Goal: Find specific page/section: Find specific page/section

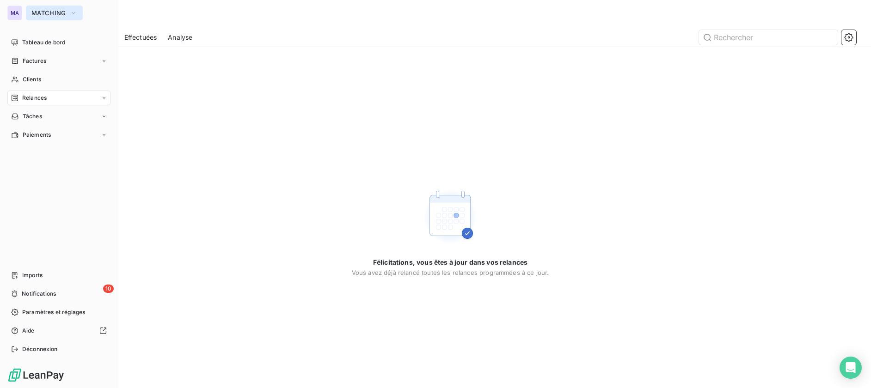
drag, startPoint x: 60, startPoint y: 6, endPoint x: 57, endPoint y: 13, distance: 7.3
click at [62, 6] on button "MATCHING" at bounding box center [54, 13] width 57 height 15
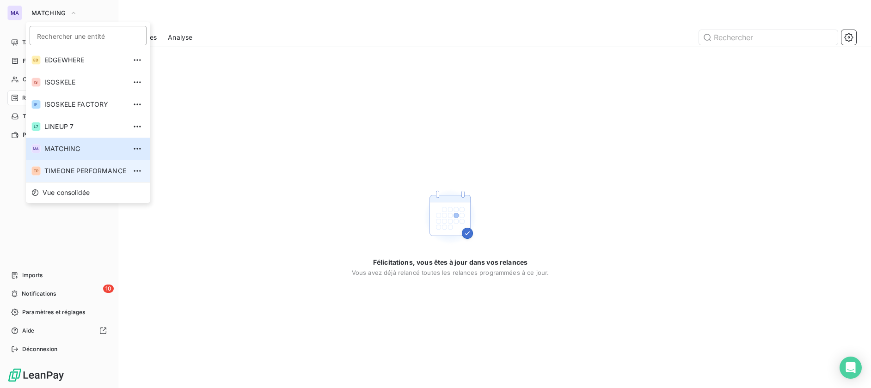
click at [74, 172] on span "TIMEONE PERFORMANCE" at bounding box center [85, 170] width 82 height 9
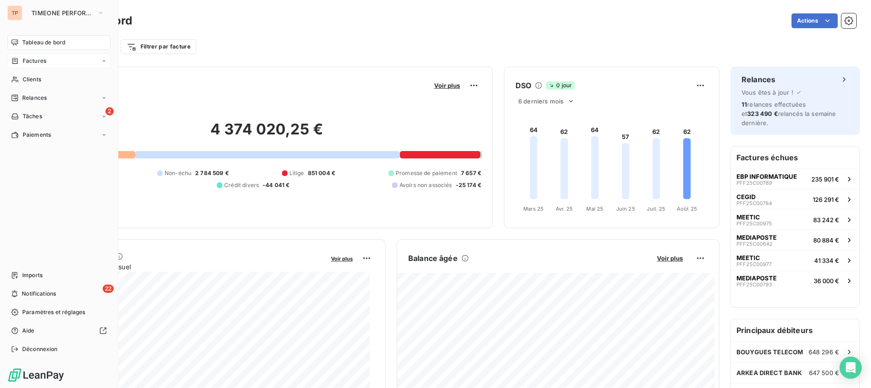
click at [31, 57] on span "Factures" at bounding box center [35, 61] width 24 height 8
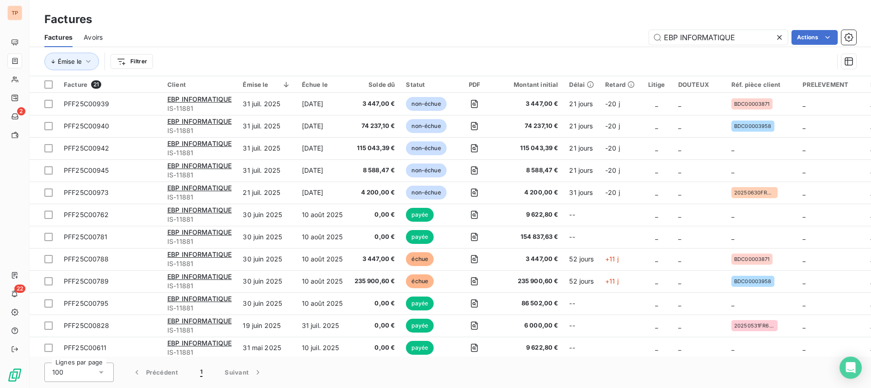
type input "EBP INFORMATIQUE"
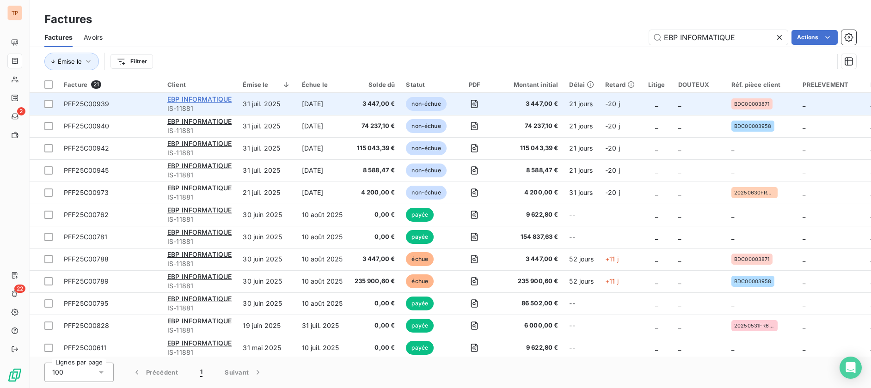
click at [184, 102] on span "EBP INFORMATIQUE" at bounding box center [199, 99] width 64 height 8
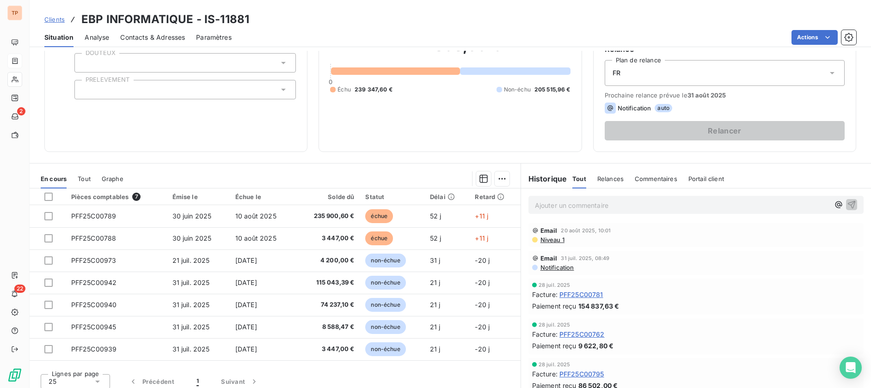
scroll to position [95, 0]
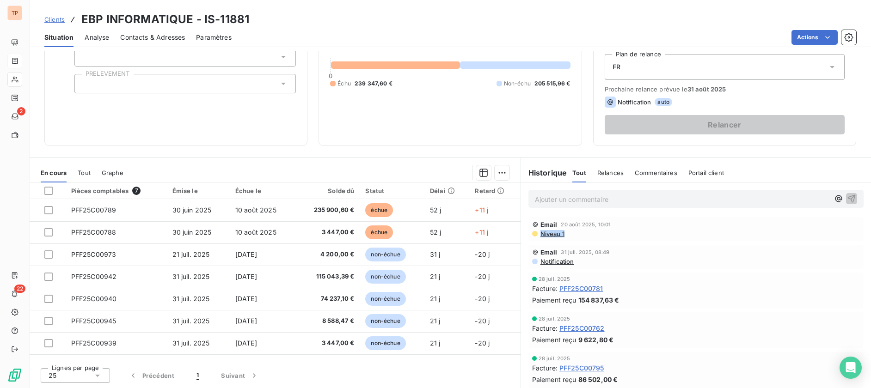
drag, startPoint x: 621, startPoint y: 238, endPoint x: 518, endPoint y: 234, distance: 103.2
click at [521, 234] on div "Email 20 août 2025, 10:01 Niveau 1" at bounding box center [696, 230] width 350 height 28
drag, startPoint x: 190, startPoint y: 13, endPoint x: 74, endPoint y: 17, distance: 116.1
click at [74, 17] on div "Clients EBP INFORMATIQUE - IS-11881" at bounding box center [146, 19] width 205 height 17
copy h3 "EBP INFORMATIQUE"
